Goal: Task Accomplishment & Management: Manage account settings

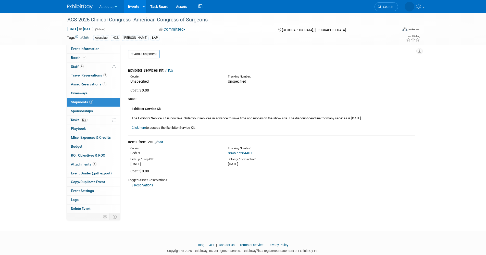
click at [133, 5] on link "Events" at bounding box center [133, 6] width 19 height 13
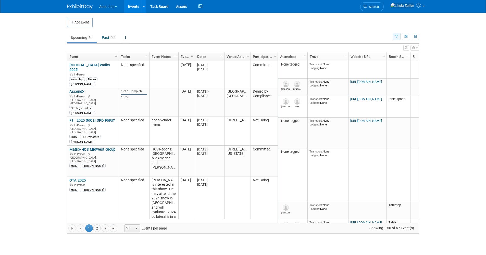
click at [395, 35] on icon "button" at bounding box center [396, 36] width 3 height 3
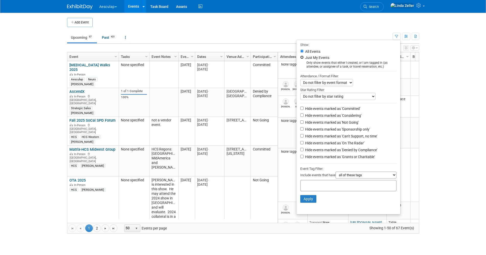
click at [300, 58] on input "Just My Events" at bounding box center [301, 57] width 3 height 3
radio input "true"
click at [300, 123] on input "Hide events marked as 'Not Going'" at bounding box center [301, 121] width 3 height 3
checkbox input "true"
click at [300, 137] on input "Hide events marked as 'Can't Support, no time'" at bounding box center [301, 135] width 3 height 3
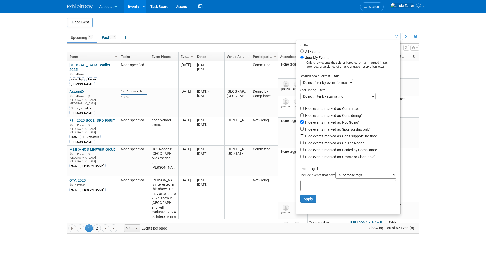
checkbox input "true"
click at [300, 151] on input "Hide events marked as 'Denied by Compliance'" at bounding box center [301, 149] width 3 height 3
checkbox input "true"
click at [300, 158] on input "Hide events marked as 'Grants or Charitable'" at bounding box center [301, 156] width 3 height 3
checkbox input "true"
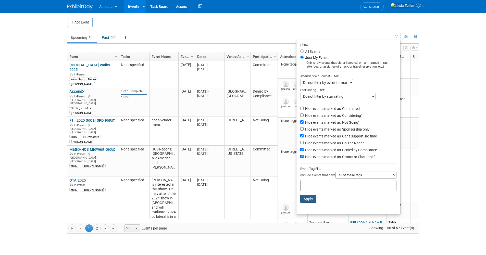
click at [309, 201] on button "Apply" at bounding box center [308, 199] width 16 height 8
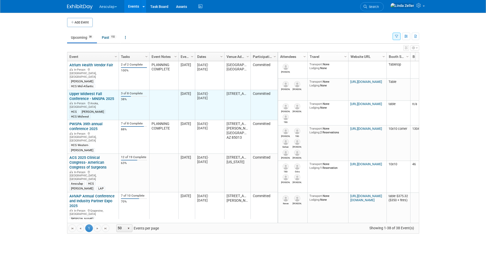
click at [86, 92] on link "Upper Midwest Fall Conference - MNSPA 2025" at bounding box center [91, 96] width 45 height 9
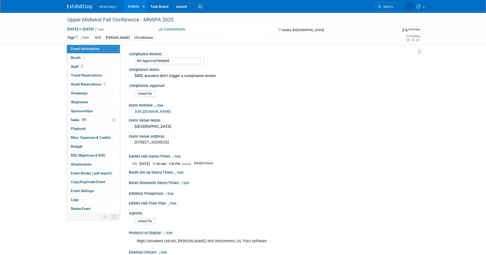
select select "No Approval Needed"
select select "HCS"
click at [77, 101] on span "Shipments 0" at bounding box center [79, 102] width 17 height 4
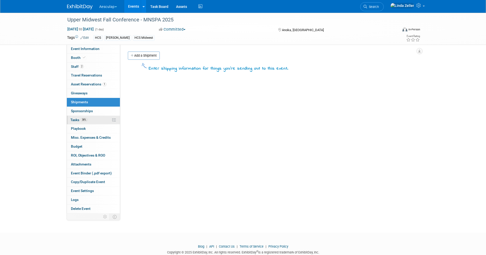
click at [75, 122] on link "38% Tasks 38%" at bounding box center [93, 120] width 53 height 9
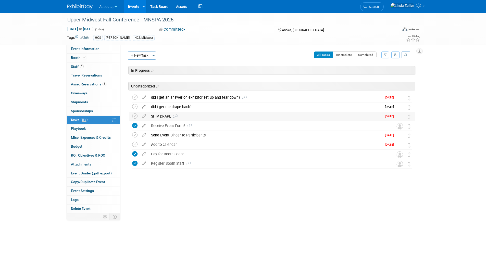
click at [166, 115] on div "SHIP DRAPE 2" at bounding box center [264, 116] width 233 height 9
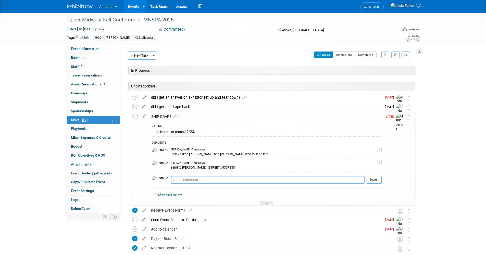
click at [171, 182] on textarea at bounding box center [268, 180] width 194 height 8
type textarea "9/23 - shipped"
click at [371, 181] on button "Submit" at bounding box center [373, 180] width 15 height 8
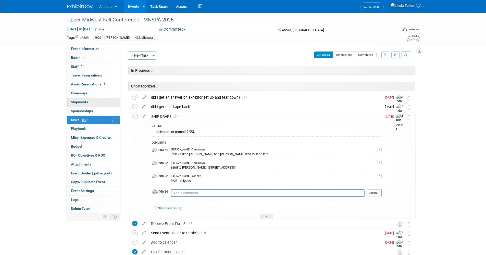
click at [78, 102] on span "Shipments 0" at bounding box center [79, 102] width 17 height 4
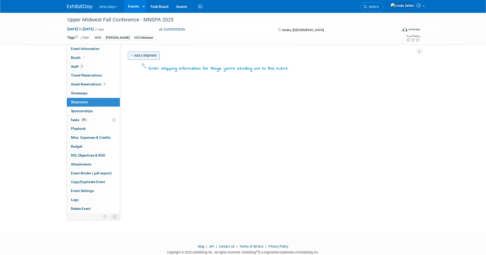
click at [142, 53] on link "Add a Shipment" at bounding box center [144, 56] width 32 height 8
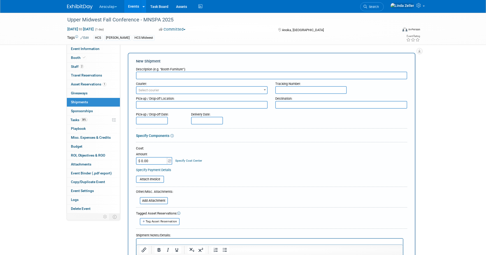
click at [145, 74] on input "text" at bounding box center [271, 76] width 271 height 8
type input "Shipping Drape to Michael Kane"
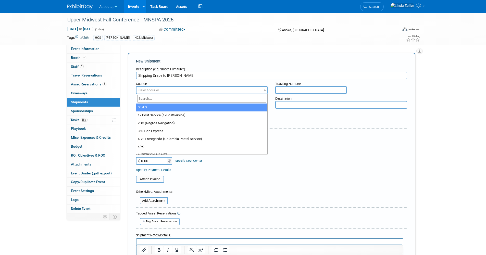
click at [152, 90] on span "Select courier" at bounding box center [148, 90] width 21 height 4
click at [151, 98] on input "search" at bounding box center [201, 98] width 129 height 7
type input "ups"
select select "508"
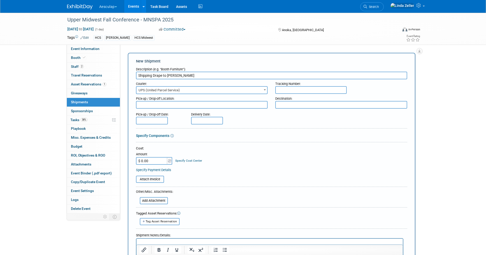
click at [286, 88] on input "text" at bounding box center [310, 90] width 71 height 8
type input "1ZA9T2700249666811"
click at [211, 104] on textarea at bounding box center [202, 105] width 132 height 8
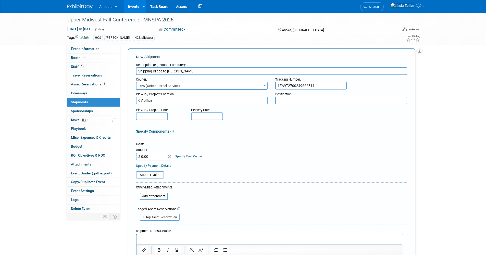
scroll to position [87, 0]
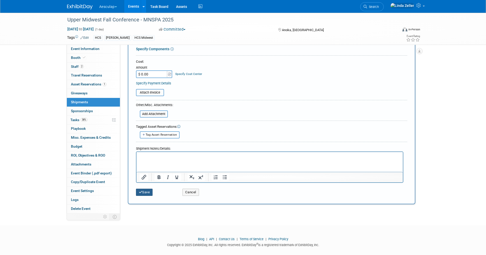
type textarea "CV office"
drag, startPoint x: 148, startPoint y: 191, endPoint x: 143, endPoint y: 181, distance: 10.8
click at [147, 191] on button "Save" at bounding box center [144, 192] width 17 height 7
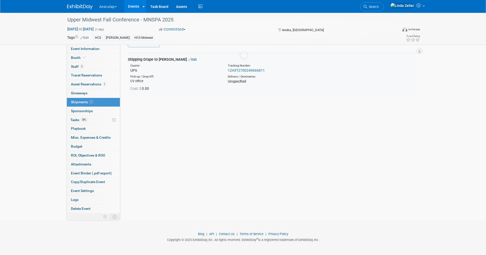
scroll to position [11, 0]
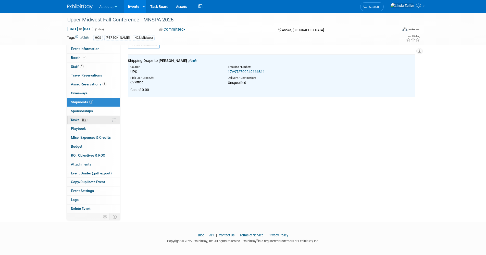
click at [83, 120] on span "38%" at bounding box center [84, 120] width 7 height 4
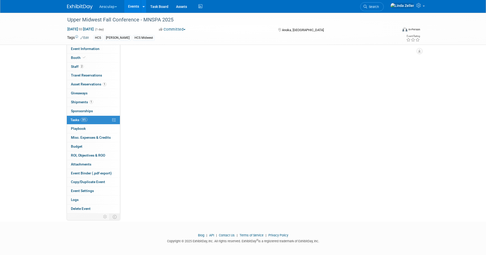
scroll to position [0, 0]
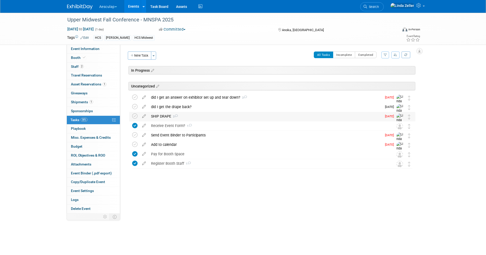
click at [160, 115] on div "SHIP DRAPE 3" at bounding box center [264, 116] width 233 height 9
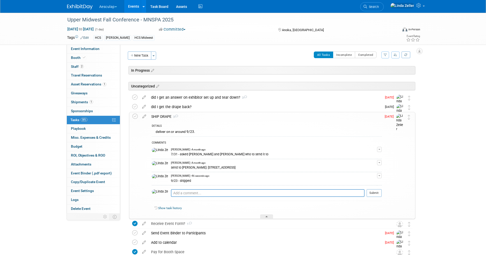
drag, startPoint x: 248, startPoint y: 166, endPoint x: 172, endPoint y: 168, distance: 76.0
click at [172, 168] on div "send to Michael Kane: 8885 Donax Row, Woodbury MN 55129" at bounding box center [274, 167] width 206 height 5
copy div "Michael Kane: 8885 Donax Row, Woodbury MN 55129"
click at [136, 115] on icon at bounding box center [134, 116] width 5 height 5
click at [337, 55] on button "Incomplete" at bounding box center [344, 55] width 22 height 7
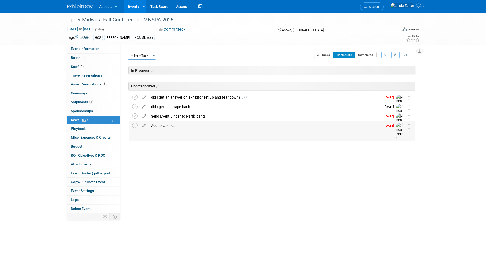
drag, startPoint x: 198, startPoint y: 119, endPoint x: 195, endPoint y: 126, distance: 7.6
click at [195, 126] on div "Upper Midwest Fall Conference - MNSPA 2025 Anoka, MN Oct 3, 2025 to Oct 3, 2025…" at bounding box center [270, 104] width 289 height 54
click at [236, 146] on div "In Progress Upper Midwest Fall Conference - MNSPA 2025 Anoka, MN Oct 3, 2025 to…" at bounding box center [270, 108] width 289 height 85
click at [77, 100] on span "Shipments 1" at bounding box center [82, 102] width 22 height 4
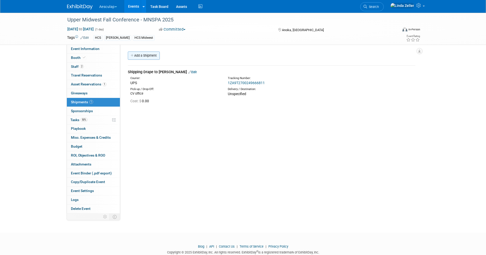
click at [146, 56] on link "Add a Shipment" at bounding box center [144, 56] width 32 height 8
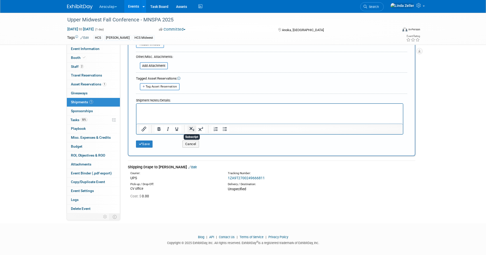
scroll to position [139, 0]
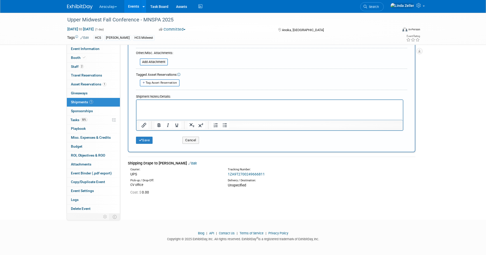
click at [191, 162] on link "Edit" at bounding box center [192, 163] width 8 height 4
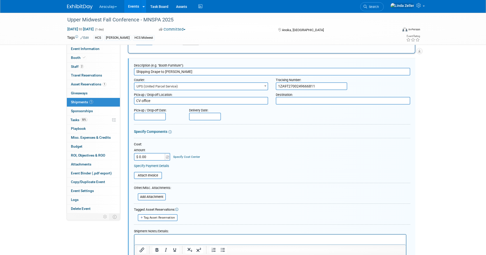
scroll to position [0, 0]
click at [285, 99] on textarea at bounding box center [343, 101] width 134 height 8
paste textarea "Michael Kane: 8885 Donax Row, Woodbury MN 55129"
drag, startPoint x: 285, startPoint y: 99, endPoint x: 190, endPoint y: 100, distance: 95.1
click at [257, 100] on div "Pick-up / Drop-off Location: CV office Destination: Michael Kane: 8885 Donax Ro…" at bounding box center [272, 97] width 284 height 15
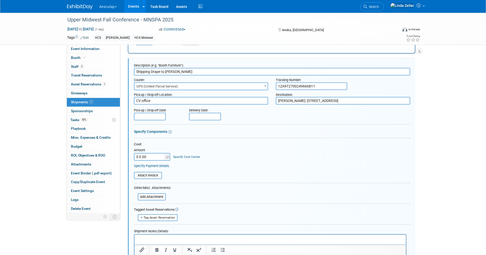
type textarea "Michael Kane: 8885 Donax Row, Woodbury MN 55129"
click at [137, 116] on input "text" at bounding box center [150, 117] width 32 height 8
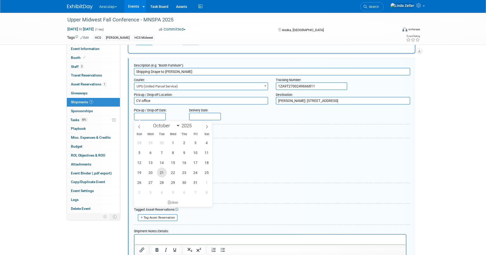
click at [163, 170] on span "21" at bounding box center [162, 173] width 10 height 10
type input "Oct 21, 2025"
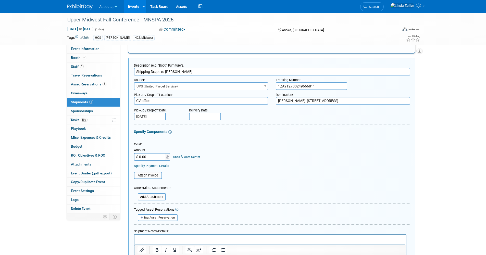
click at [163, 171] on div "Attach Invoice" at bounding box center [272, 173] width 276 height 11
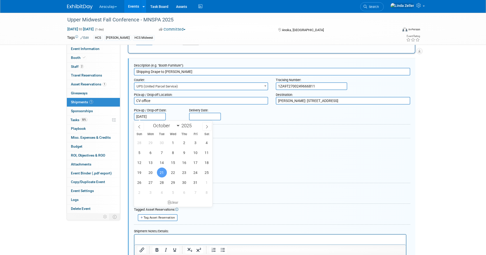
click at [149, 118] on input "Oct 21, 2025" at bounding box center [150, 117] width 32 height 8
click at [142, 130] on span at bounding box center [139, 126] width 9 height 9
click at [141, 130] on span at bounding box center [139, 126] width 9 height 9
select select "6"
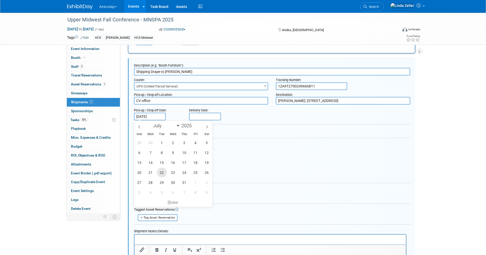
click at [157, 172] on span "22" at bounding box center [162, 173] width 10 height 10
type input "Jul 22, 2025"
click at [157, 172] on div "Attach Invoice" at bounding box center [148, 175] width 28 height 7
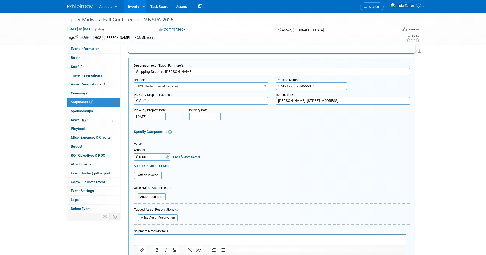
click at [159, 172] on div "Attach Invoice" at bounding box center [148, 175] width 28 height 7
click at [147, 115] on input "Jul 22, 2025" at bounding box center [150, 117] width 32 height 8
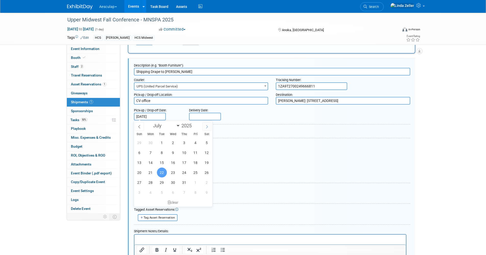
click at [204, 125] on span at bounding box center [206, 126] width 9 height 9
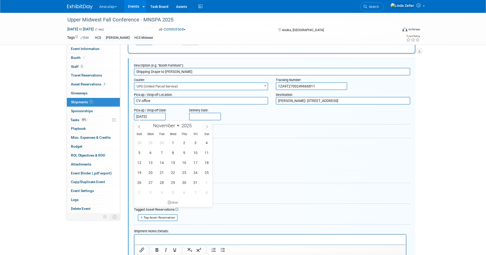
select select "11"
click at [204, 125] on span at bounding box center [206, 126] width 9 height 9
type input "2026"
select select "0"
click at [138, 124] on span at bounding box center [139, 126] width 9 height 9
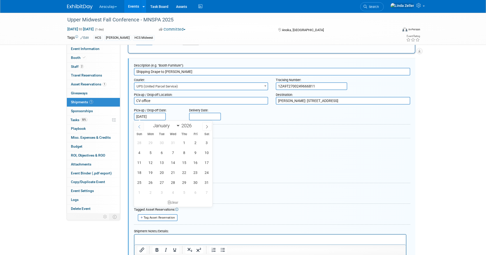
type input "2025"
click at [138, 124] on span at bounding box center [139, 126] width 9 height 9
click at [139, 126] on icon at bounding box center [139, 127] width 4 height 4
select select "8"
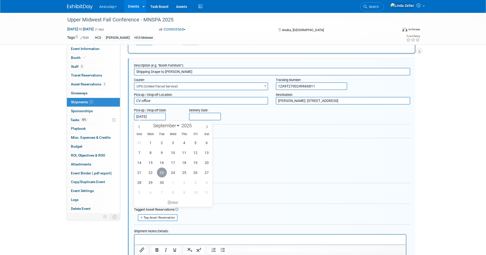
click at [161, 172] on span "23" at bounding box center [162, 173] width 10 height 10
type input "Sep 23, 2025"
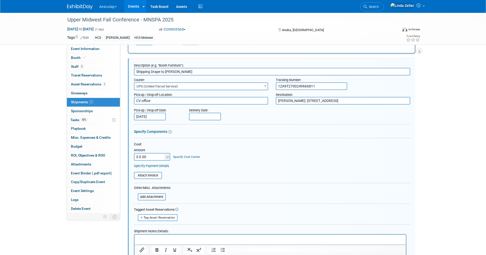
click at [195, 115] on input "text" at bounding box center [205, 117] width 32 height 8
click at [195, 126] on icon at bounding box center [195, 127] width 4 height 4
select select "8"
click at [240, 172] on span "25" at bounding box center [239, 173] width 10 height 10
type input "Sep 25, 2025"
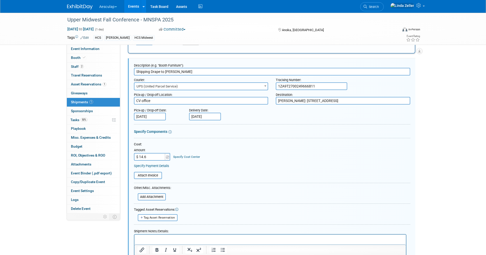
type input "$ 14.60"
click at [178, 155] on link "Specify Cost Center" at bounding box center [186, 157] width 27 height 4
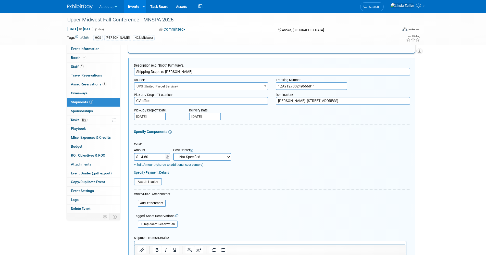
click at [180, 158] on select "-- Not Specified -- AAG B2B: 102736100 AIS - Ortho AIS -Spine Atlantic Neuro Bo…" at bounding box center [202, 157] width 58 height 8
select select "18965974"
click at [173, 153] on select "-- Not Specified -- AAG B2B: 102736100 AIS - Ortho AIS -Spine Atlantic Neuro Bo…" at bounding box center [202, 157] width 58 height 8
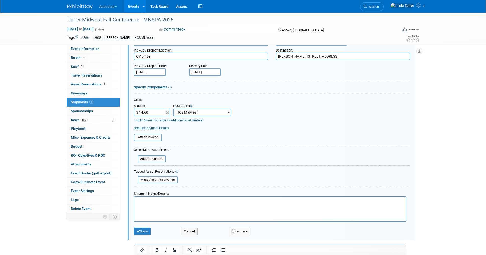
scroll to position [288, 0]
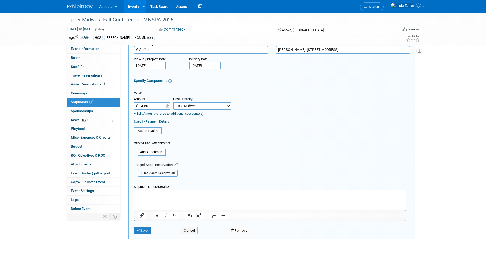
click at [161, 174] on span "Tag Asset Reservation" at bounding box center [159, 172] width 31 height 3
select select
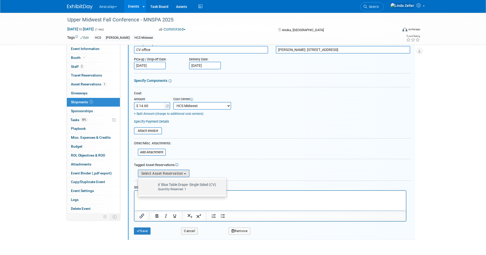
click at [164, 184] on td "6' Blue Table Drape- Single Sided (CV) Already tagged in this shipment Quantity…" at bounding box center [185, 186] width 61 height 11
click at [139, 184] on input "6' Blue Table Drape- Single Sided (CV) Already tagged in this shipment Quantity…" at bounding box center [136, 183] width 3 height 3
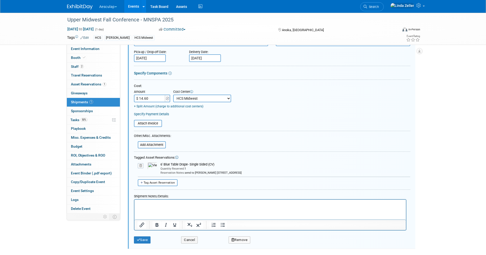
scroll to position [339, 0]
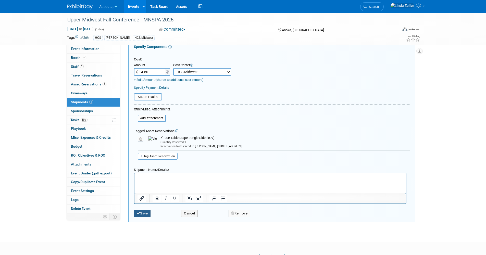
click at [147, 211] on button "Save" at bounding box center [142, 213] width 17 height 7
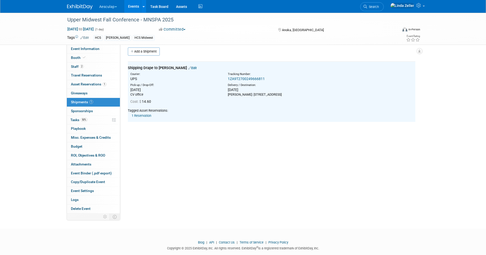
scroll to position [0, 0]
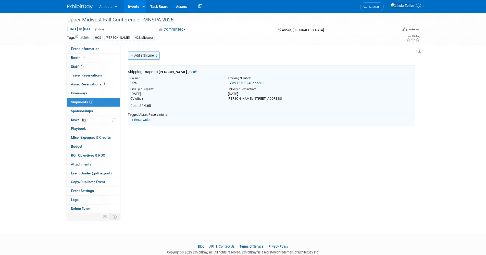
click at [146, 57] on link "Add a Shipment" at bounding box center [144, 56] width 32 height 8
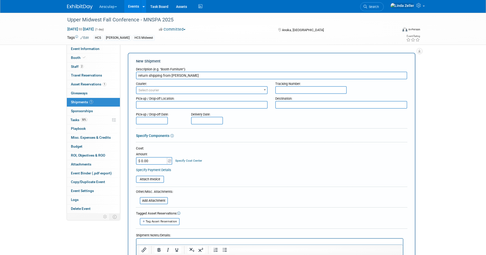
type input "return shipping from Michael Kane"
click at [154, 90] on span "Select courier" at bounding box center [148, 90] width 21 height 4
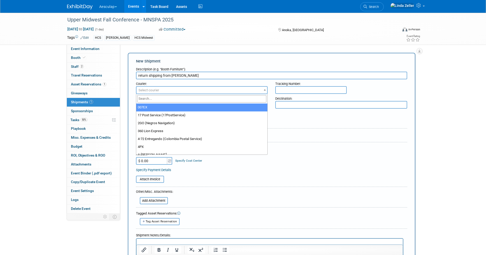
click at [154, 99] on input "search" at bounding box center [201, 98] width 129 height 7
type input "ups"
select select "508"
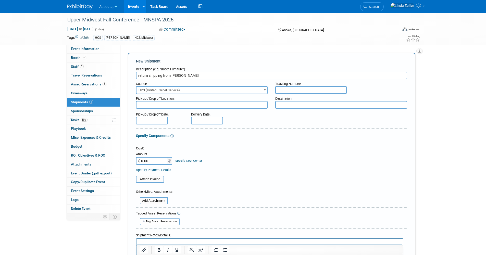
click at [283, 89] on input "text" at bounding box center [310, 90] width 71 height 8
type input "1ZA9T2700250169025"
click at [191, 105] on textarea at bounding box center [202, 105] width 132 height 8
paste textarea "Michael Kane: 8885 Donax Row, Woodbury MN 55129"
type textarea "Michael Kane: 8885 Donax Row, Woodbury MN 55129"
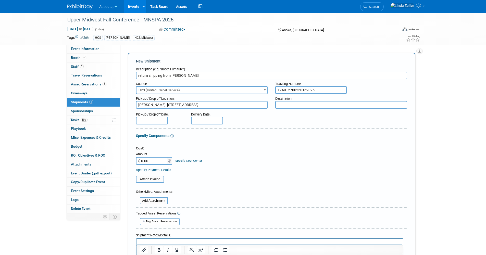
click at [280, 105] on textarea at bounding box center [341, 105] width 132 height 8
type textarea "CV office"
click at [156, 163] on input "$ 0.00" at bounding box center [152, 161] width 32 height 8
drag, startPoint x: 156, startPoint y: 163, endPoint x: 134, endPoint y: 164, distance: 22.5
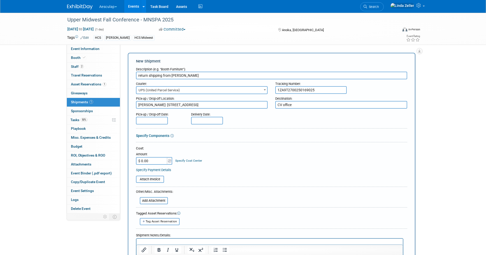
click at [134, 164] on div "New Shipment Description (e.g. "Booth Furniture"): return shipping from Michael…" at bounding box center [271, 169] width 287 height 232
type input "$ 9.21"
click at [190, 160] on link "Specify Cost Center" at bounding box center [188, 161] width 27 height 4
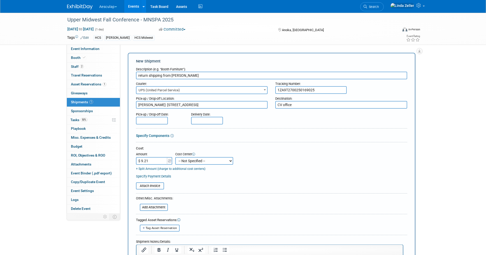
click at [190, 160] on select "-- Not Specified -- AAG B2B: 102736100 AIS - Ortho AIS -Spine Atlantic Neuro Bo…" at bounding box center [204, 161] width 58 height 8
select select "18965974"
click at [175, 157] on select "-- Not Specified -- AAG B2B: 102736100 AIS - Ortho AIS -Spine Atlantic Neuro Bo…" at bounding box center [204, 161] width 58 height 8
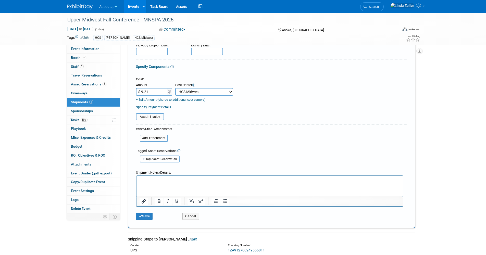
scroll to position [77, 0]
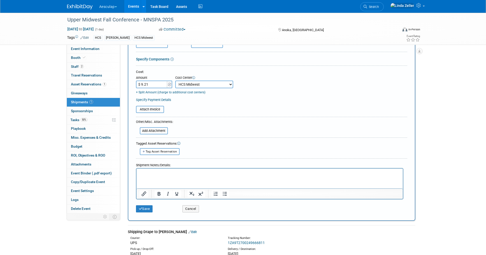
click at [160, 152] on span "Tag Asset Reservation" at bounding box center [161, 151] width 31 height 3
select select
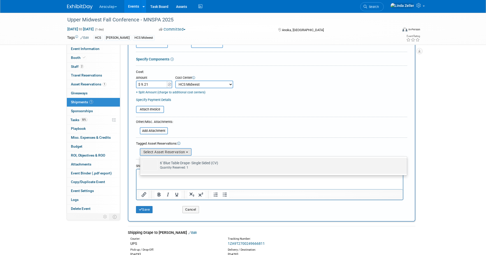
click at [162, 163] on td "6' Blue Table Drape- Single Sided (CV) Already tagged in this shipment Quantity…" at bounding box center [276, 165] width 239 height 11
click at [141, 163] on input "6' Blue Table Drape- Single Sided (CV) Already tagged in this shipment Quantity…" at bounding box center [138, 162] width 3 height 3
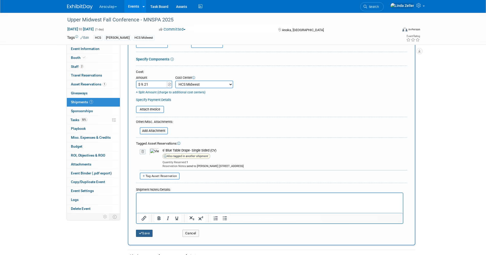
click at [148, 234] on button "Save" at bounding box center [144, 233] width 17 height 7
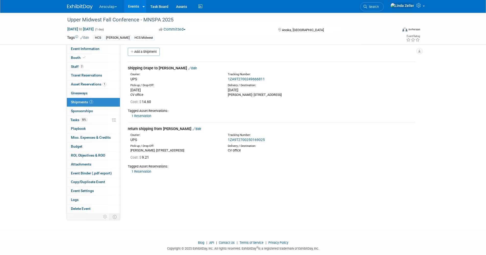
scroll to position [0, 0]
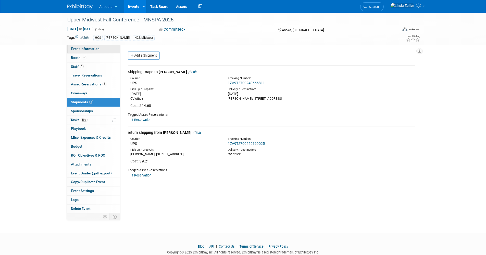
click at [75, 48] on span "Event Information" at bounding box center [85, 49] width 29 height 4
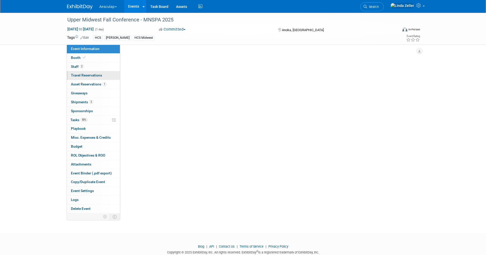
select select "No Approval Needed"
select select "HCS"
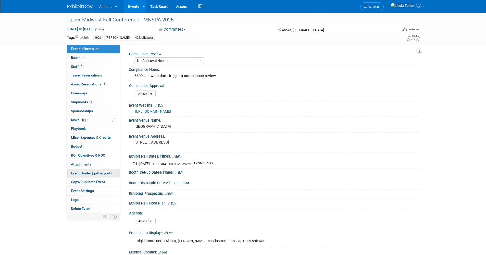
click at [77, 171] on span "Event Binder (.pdf export)" at bounding box center [91, 173] width 41 height 4
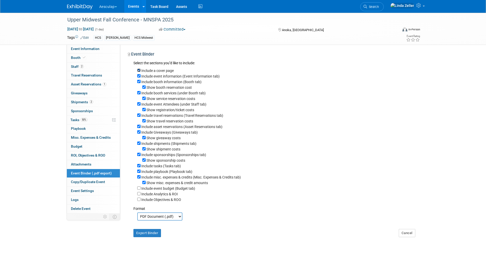
click at [140, 71] on input "Include a cover page" at bounding box center [138, 70] width 3 height 3
checkbox input "false"
click at [138, 94] on input "Include booth services (under Booth tab)" at bounding box center [138, 92] width 3 height 3
checkbox input "false"
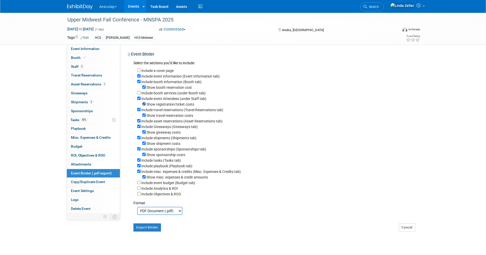
click at [143, 104] on input "Show registration/ticket costs" at bounding box center [143, 103] width 3 height 3
checkbox input "false"
click at [139, 111] on input "Include travel reservations (Travel Reservations tab)" at bounding box center [138, 109] width 3 height 3
checkbox input "false"
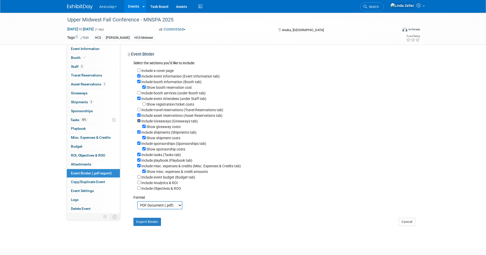
click at [137, 122] on input "Include Giveaways (Giveaways tab)" at bounding box center [138, 120] width 3 height 3
checkbox input "false"
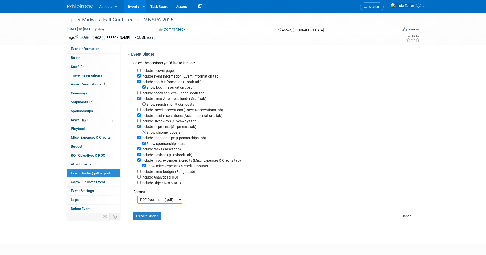
click at [143, 134] on input "Show shipment costs" at bounding box center [143, 131] width 3 height 3
checkbox input "false"
click at [139, 139] on input "Include sponsorships (Sponsorships tab)" at bounding box center [138, 137] width 3 height 3
checkbox input "false"
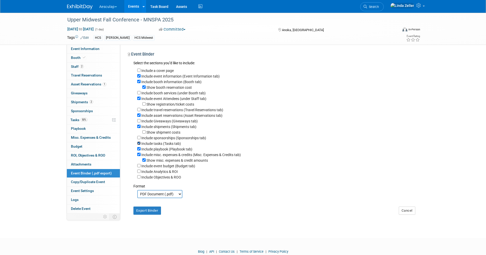
click at [139, 145] on input "Include tasks (Tasks tab)" at bounding box center [138, 143] width 3 height 3
checkbox input "false"
click at [138, 150] on input "Include playbook (Playbook tab)" at bounding box center [138, 148] width 3 height 3
checkbox input "false"
click at [138, 156] on input "Include misc. expenses & credits (Misc. Expenses & Credits tab)" at bounding box center [138, 154] width 3 height 3
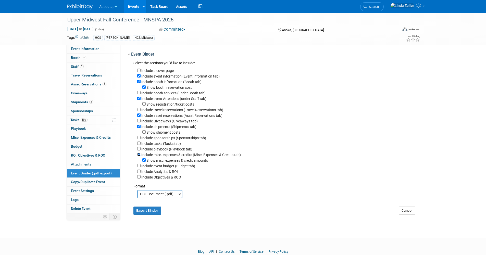
checkbox input "false"
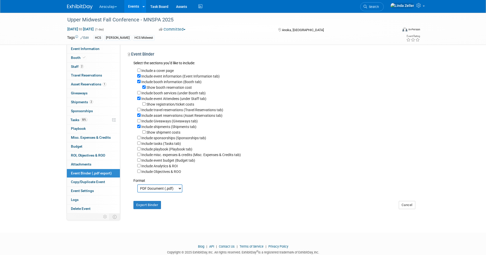
click at [163, 193] on select "PDF Document (.pdf) Microsoft Word (.docx)" at bounding box center [159, 188] width 45 height 8
select select "docx"
click at [137, 189] on select "PDF Document (.pdf) Microsoft Word (.docx)" at bounding box center [159, 188] width 45 height 8
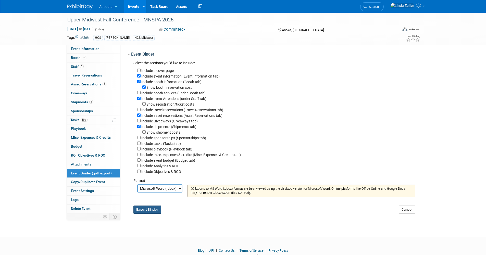
click at [149, 213] on button "Export Binder" at bounding box center [147, 210] width 28 height 8
click at [73, 67] on span "Staff 2" at bounding box center [77, 67] width 13 height 4
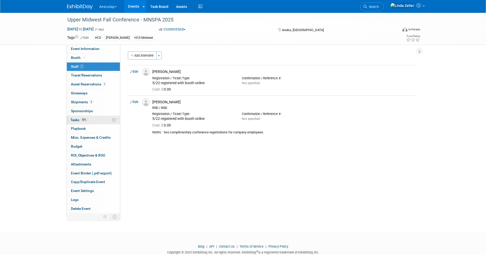
click at [78, 120] on span "Tasks 50%" at bounding box center [78, 120] width 17 height 4
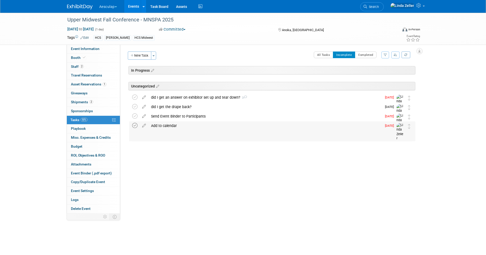
click at [135, 126] on icon at bounding box center [134, 125] width 5 height 5
click at [135, 116] on icon at bounding box center [134, 115] width 5 height 5
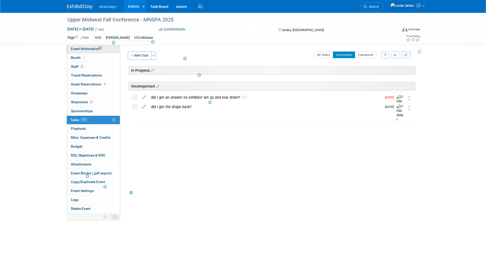
click at [78, 48] on span "Event Information" at bounding box center [85, 49] width 29 height 4
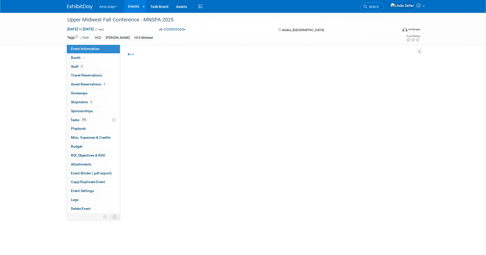
select select "No Approval Needed"
select select "HCS"
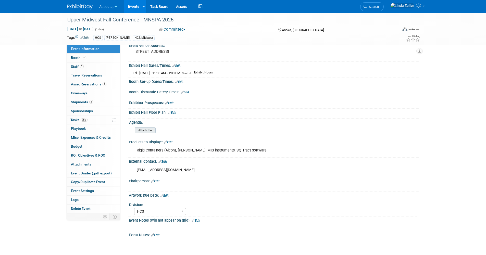
scroll to position [91, 0]
click at [159, 233] on link "Edit" at bounding box center [155, 235] width 8 height 4
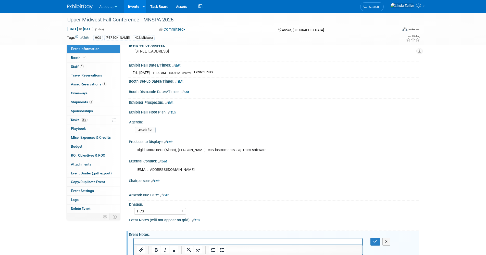
scroll to position [0, 0]
click at [371, 240] on button "button" at bounding box center [374, 241] width 9 height 7
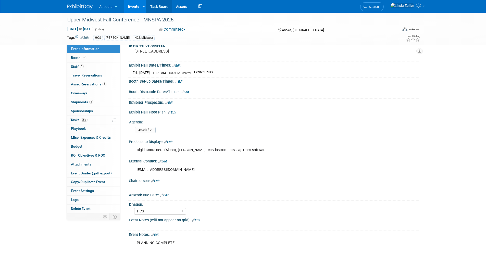
click at [162, 5] on link "Task Board" at bounding box center [159, 6] width 26 height 13
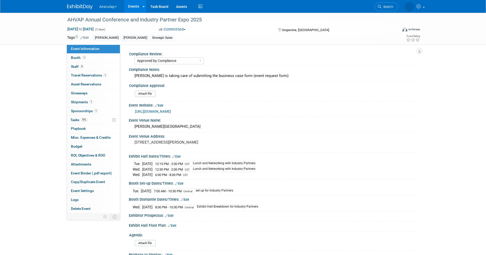
select select "Approved by Compliance"
select select "Strategic Sales"
click at [78, 119] on span "Tasks 70%" at bounding box center [78, 120] width 17 height 4
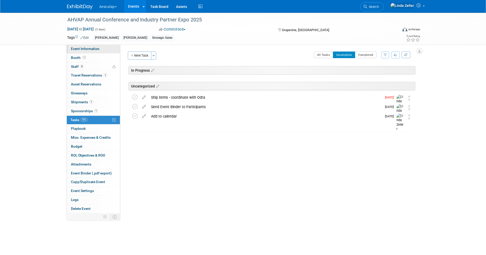
click at [93, 50] on span "Event Information" at bounding box center [85, 49] width 29 height 4
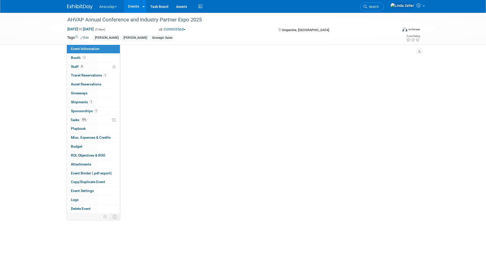
select select "Approved by Compliance"
select select "Strategic Sales"
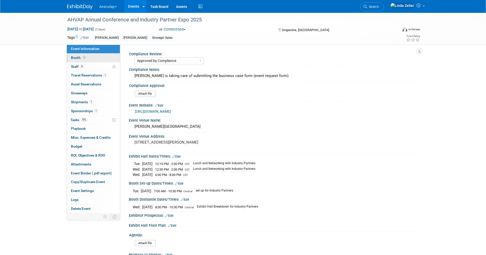
click at [85, 60] on link "Booth" at bounding box center [93, 58] width 53 height 9
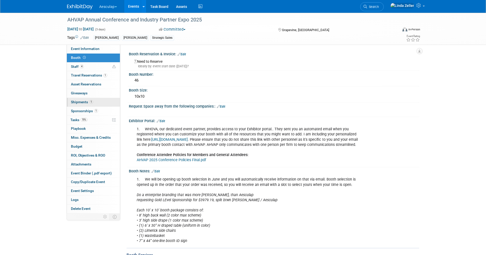
click at [85, 100] on span "Shipments 1" at bounding box center [82, 102] width 22 height 4
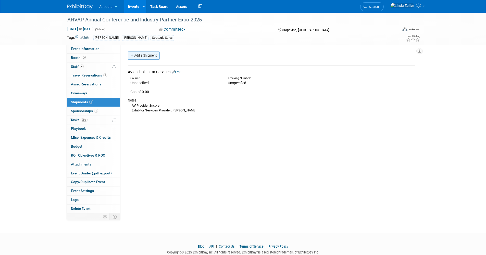
click at [142, 55] on link "Add a Shipment" at bounding box center [144, 56] width 32 height 8
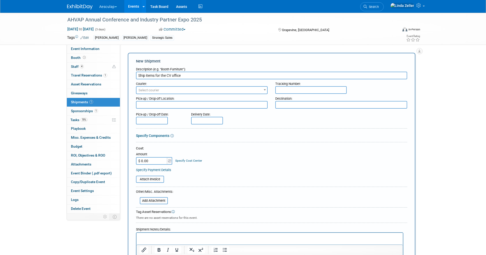
type input "Ship items for the CV office"
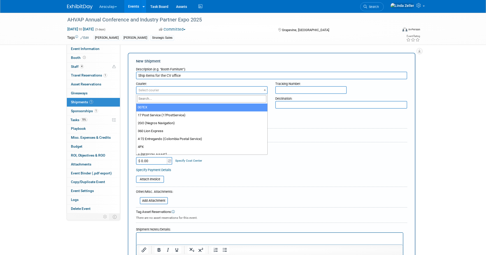
click at [141, 89] on span "Select courier" at bounding box center [148, 90] width 21 height 4
click at [144, 98] on input "search" at bounding box center [201, 98] width 129 height 7
type input "ups"
select select "508"
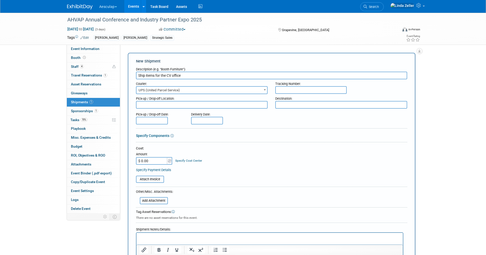
click at [296, 93] on input "text" at bounding box center [310, 90] width 71 height 8
type input "1ZA9T2700151831639"
click at [163, 105] on textarea at bounding box center [202, 105] width 132 height 8
type textarea "CV office"
click at [289, 105] on textarea at bounding box center [341, 105] width 132 height 8
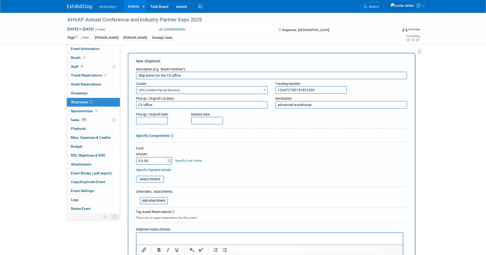
type textarea "advanced warehouse"
click at [155, 120] on input "text" at bounding box center [152, 121] width 32 height 8
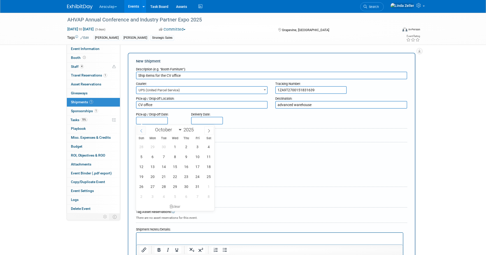
click at [140, 130] on icon at bounding box center [142, 131] width 4 height 4
select select "8"
click at [163, 176] on span "23" at bounding box center [164, 177] width 10 height 10
type input "Sep 23, 2025"
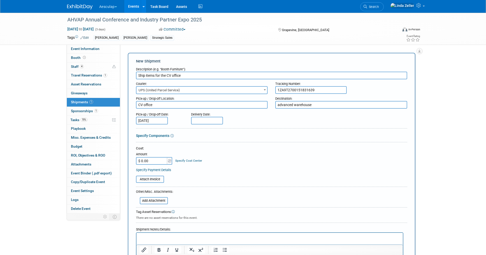
click at [206, 118] on input "text" at bounding box center [207, 121] width 32 height 8
click at [194, 128] on span at bounding box center [196, 130] width 9 height 9
select select "8"
click at [229, 176] on span "24" at bounding box center [230, 177] width 10 height 10
type input "Sep 24, 2025"
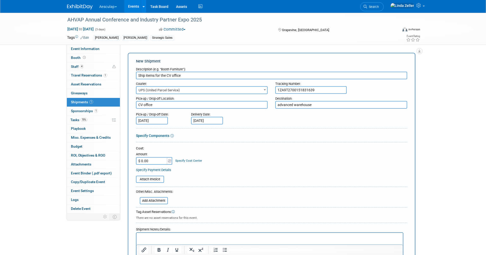
click at [157, 160] on input "$ 0.00" at bounding box center [152, 161] width 32 height 8
type input "$ 38.96"
click at [183, 162] on link "Specify Cost Center" at bounding box center [188, 161] width 27 height 4
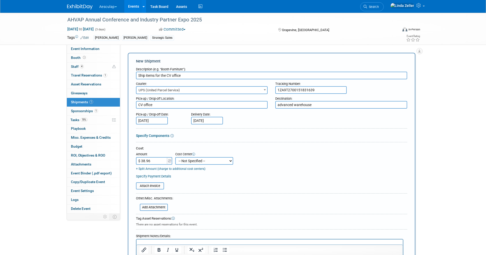
click at [183, 162] on select "-- Not Specified -- AAG B2B: 102736100 AIS - Ortho AIS -Spine Atlantic Neuro Bo…" at bounding box center [204, 161] width 58 height 8
select select "18966030"
click at [175, 157] on select "-- Not Specified -- AAG B2B: 102736100 AIS - Ortho AIS -Spine Atlantic Neuro Bo…" at bounding box center [204, 161] width 58 height 8
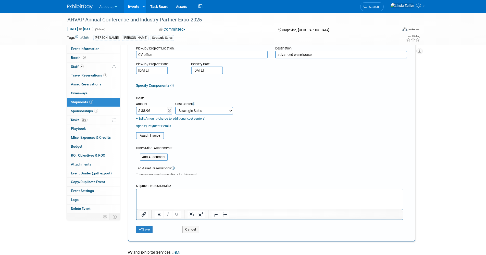
scroll to position [77, 0]
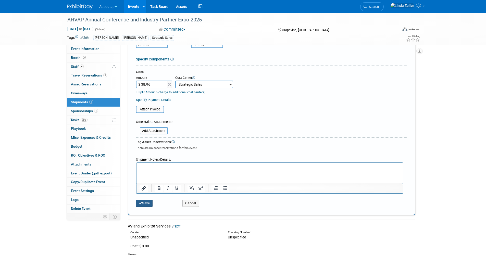
click at [145, 202] on button "Save" at bounding box center [144, 203] width 17 height 7
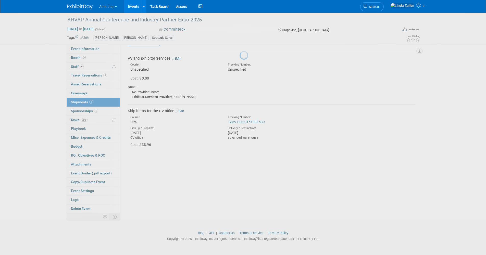
scroll to position [14, 0]
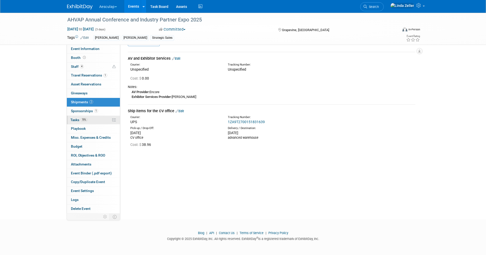
click at [79, 120] on span "Tasks 70%" at bounding box center [78, 120] width 17 height 4
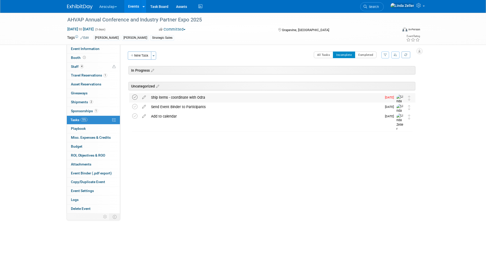
click at [136, 97] on icon at bounding box center [134, 97] width 5 height 5
click at [367, 7] on icon at bounding box center [365, 7] width 4 height 4
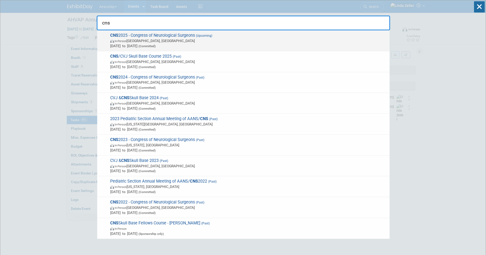
type input "cns"
click at [136, 32] on div "CNS 2025 - Congress of Neurological Surgeons (Upcoming) In-Person Los Angeles, …" at bounding box center [243, 40] width 292 height 21
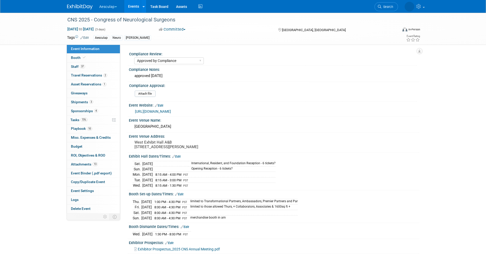
select select "Approved by Compliance"
select select "Neuro"
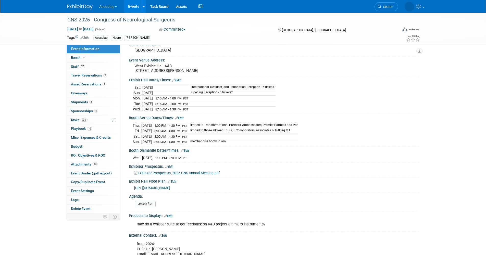
scroll to position [77, 0]
click at [158, 190] on span "[URL][DOMAIN_NAME]" at bounding box center [152, 188] width 36 height 4
click at [159, 6] on link "Task Board" at bounding box center [159, 6] width 26 height 13
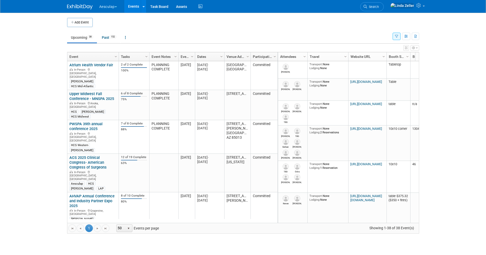
click at [89, 234] on link "APIC Bluegrass [DATE] Vendor Fair" at bounding box center [88, 238] width 39 height 9
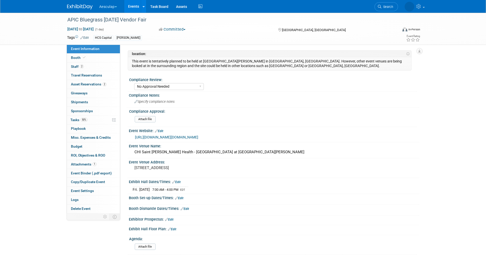
select select "No Approval Needed"
select select "HCS"
click at [75, 118] on span "Tasks 50%" at bounding box center [78, 120] width 17 height 4
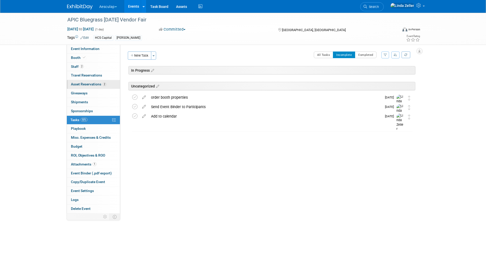
click at [77, 85] on span "Asset Reservations 2" at bounding box center [88, 84] width 35 height 4
